Goal: Information Seeking & Learning: Learn about a topic

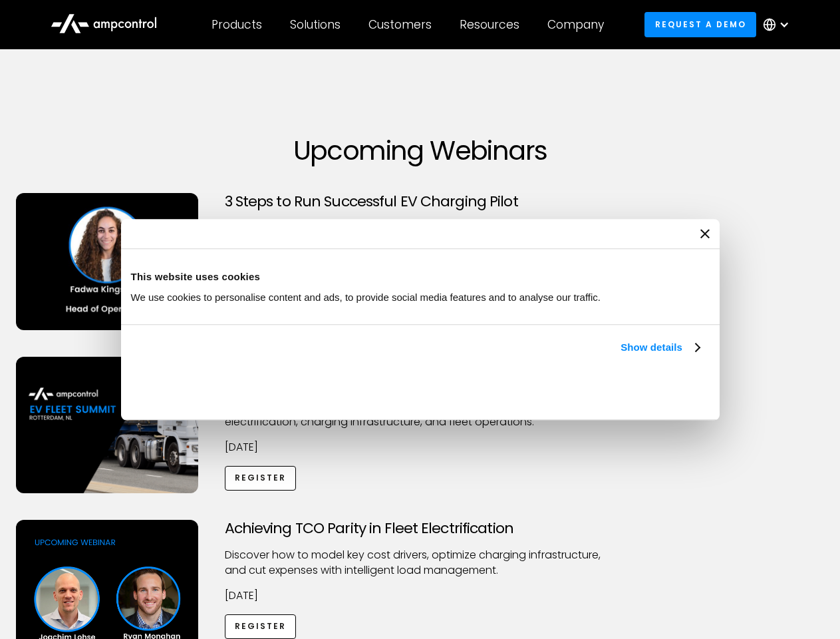
click at [621, 355] on link "Show details" at bounding box center [660, 347] width 79 height 16
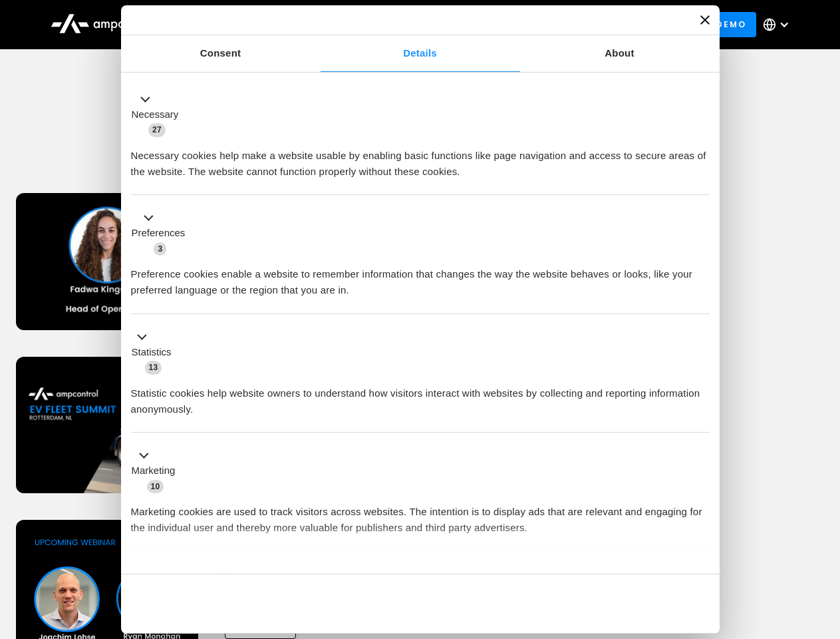
click at [701, 180] on div "Necessary cookies help make a website usable by enabling basic functions like p…" at bounding box center [420, 159] width 579 height 42
click at [826, 536] on div "Achieving TCO Parity in Fleet Electrification Discover how to model key cost dr…" at bounding box center [421, 624] width 836 height 209
click at [409, 25] on div "Customers" at bounding box center [400, 24] width 63 height 15
click at [236, 25] on div "Products" at bounding box center [237, 24] width 51 height 15
click at [316, 25] on div "Solutions" at bounding box center [315, 24] width 51 height 15
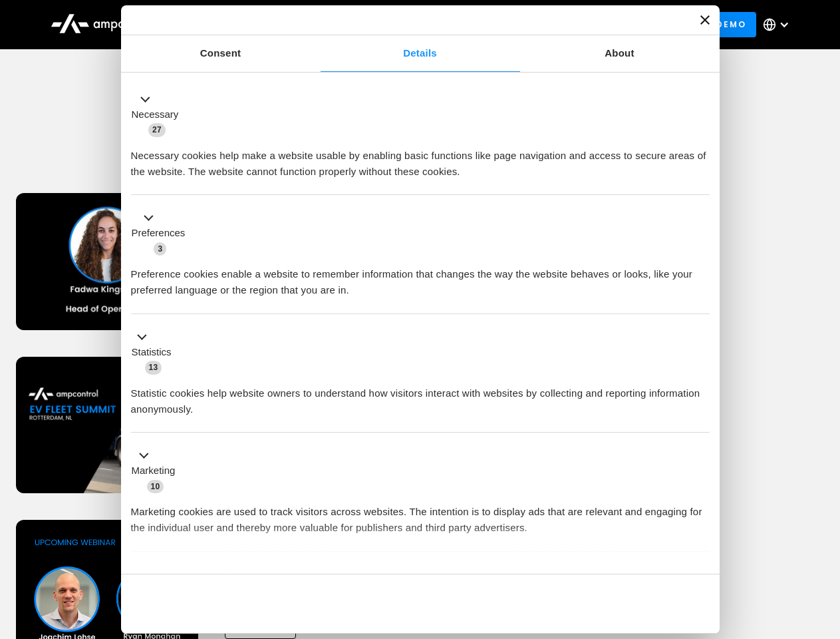
click at [403, 25] on div "Customers" at bounding box center [400, 24] width 63 height 15
click at [492, 25] on div "Resources" at bounding box center [490, 24] width 60 height 15
click at [580, 25] on div "Company" at bounding box center [576, 24] width 57 height 15
click at [780, 25] on div at bounding box center [784, 24] width 11 height 11
